Goal: Book appointment/travel/reservation

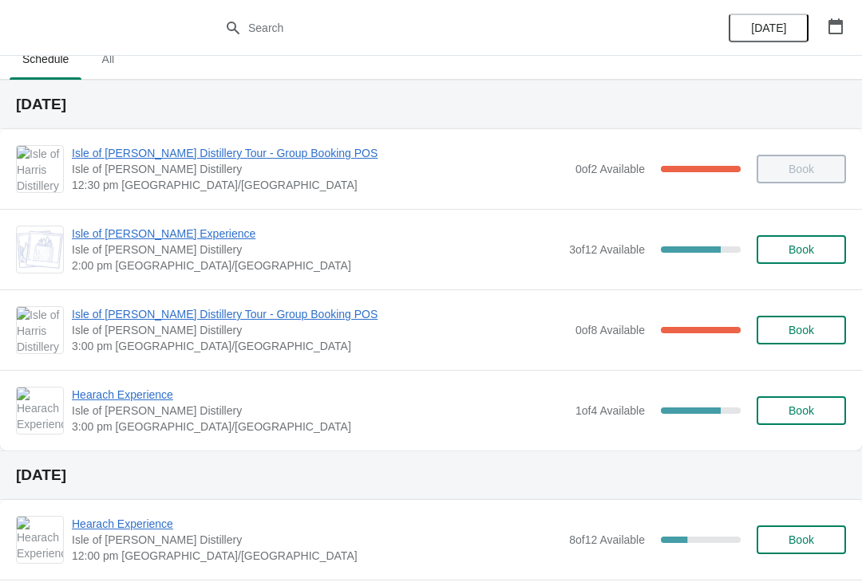
scroll to position [26, 0]
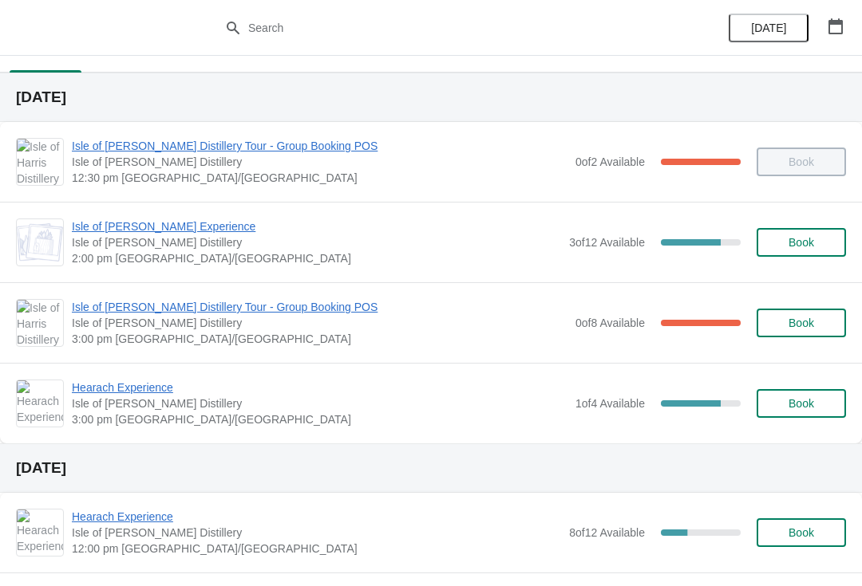
click at [301, 148] on span "Isle of [PERSON_NAME] Distillery Tour - Group Booking POS" at bounding box center [319, 146] width 495 height 16
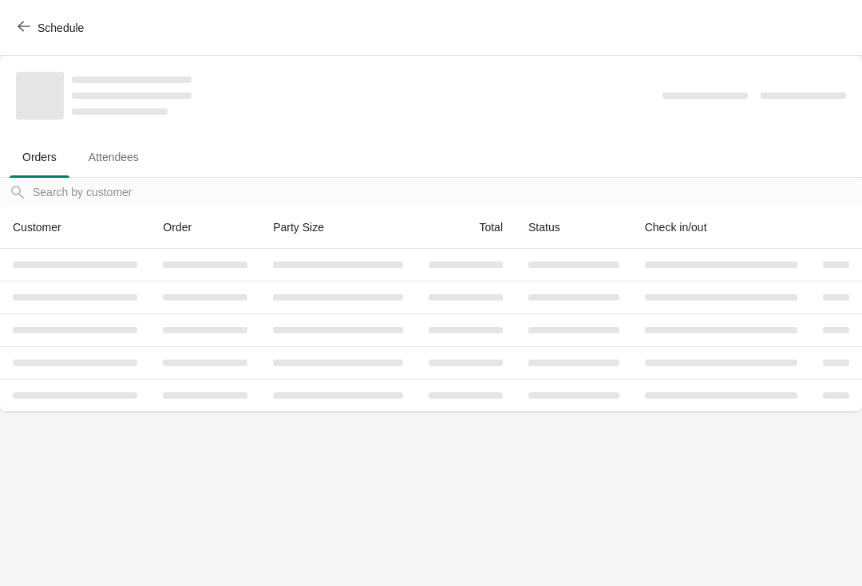
scroll to position [0, 0]
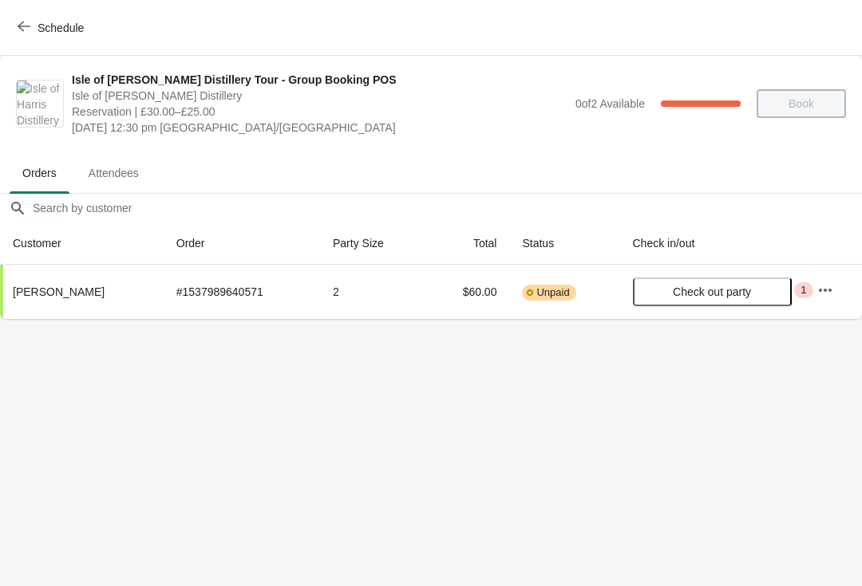
click at [824, 292] on icon "button" at bounding box center [825, 290] width 16 height 16
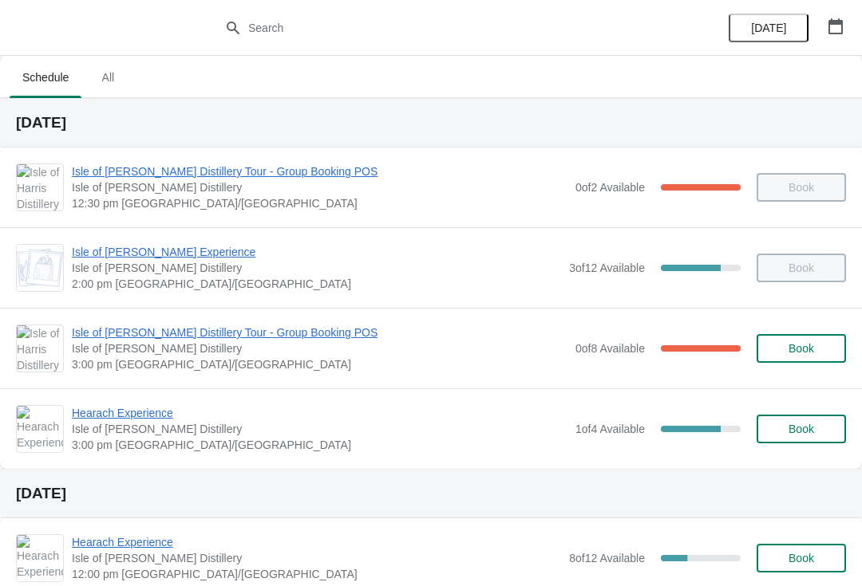
click at [222, 331] on span "Isle of [PERSON_NAME] Distillery Tour - Group Booking POS" at bounding box center [319, 333] width 495 height 16
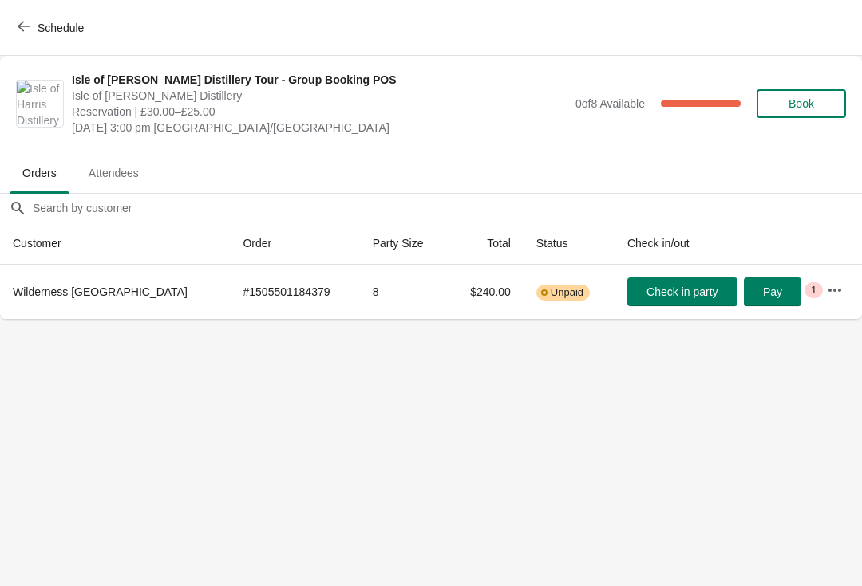
click at [30, 23] on icon "button" at bounding box center [24, 26] width 13 height 13
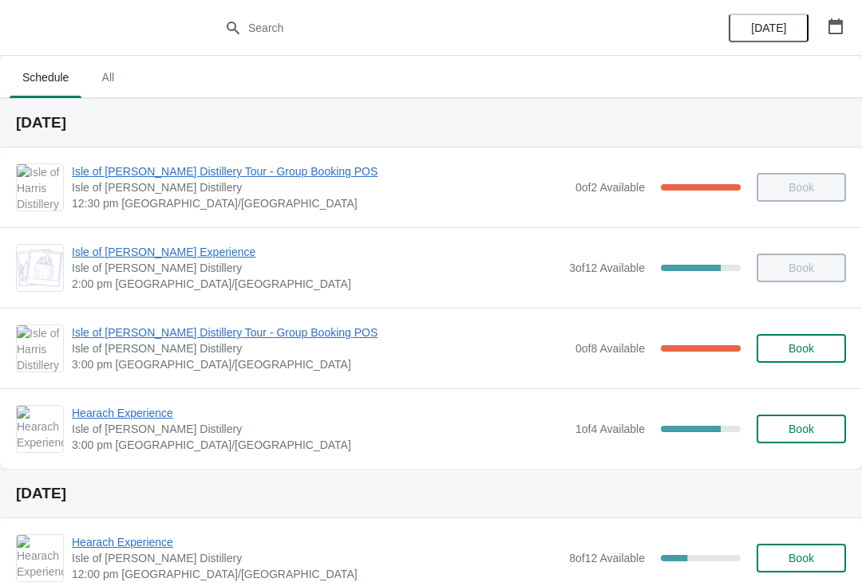
click at [165, 420] on span "Hearach Experience" at bounding box center [319, 413] width 495 height 16
